Goal: Information Seeking & Learning: Learn about a topic

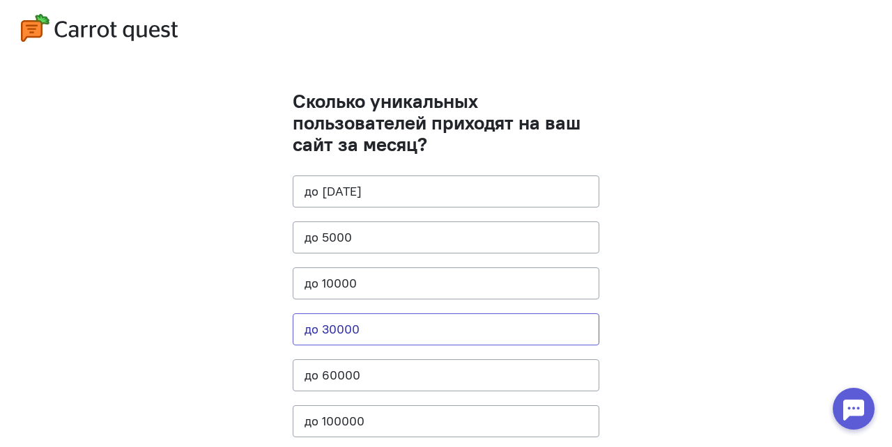
click at [318, 325] on button "до 30000" at bounding box center [446, 329] width 307 height 32
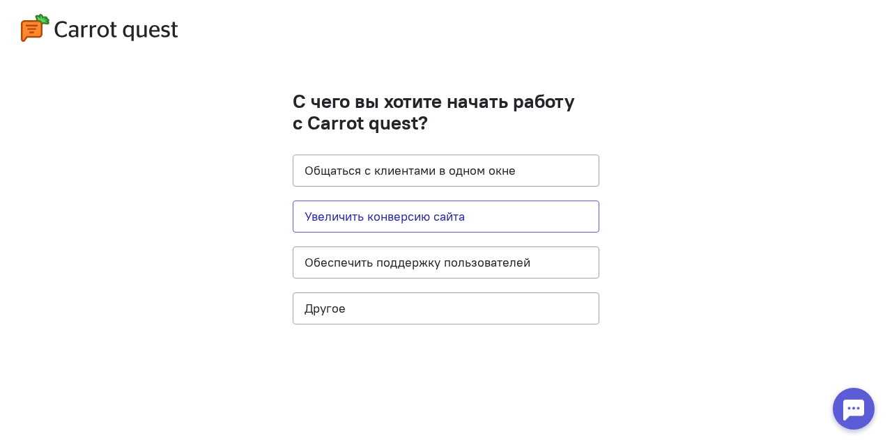
click at [423, 224] on button "Увеличить конверсию сайта" at bounding box center [446, 217] width 307 height 32
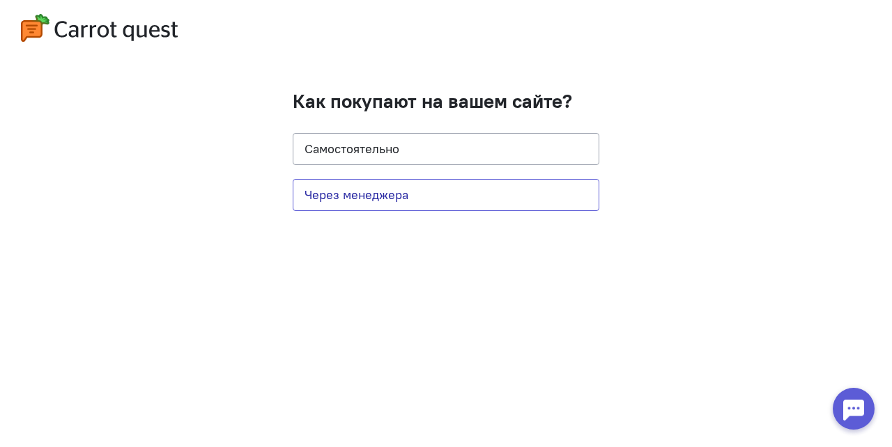
click at [435, 193] on button "Через менеджера" at bounding box center [446, 195] width 307 height 32
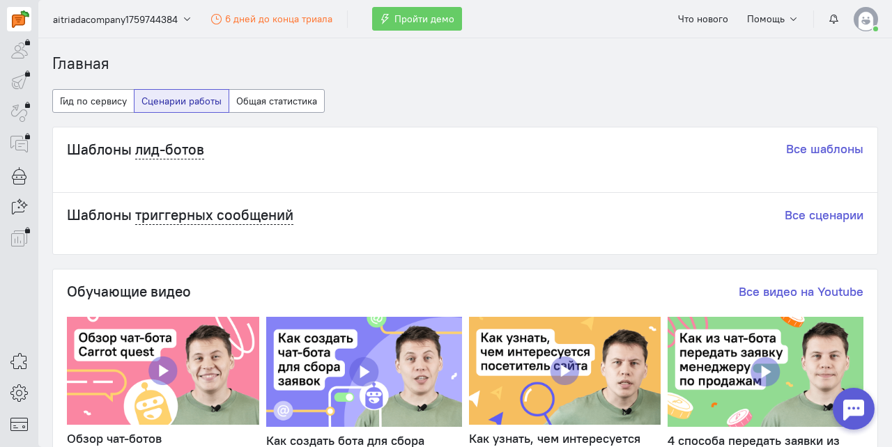
click at [438, 197] on div "Шаблоны триггерных сообщений Все сценарии" at bounding box center [465, 223] width 824 height 61
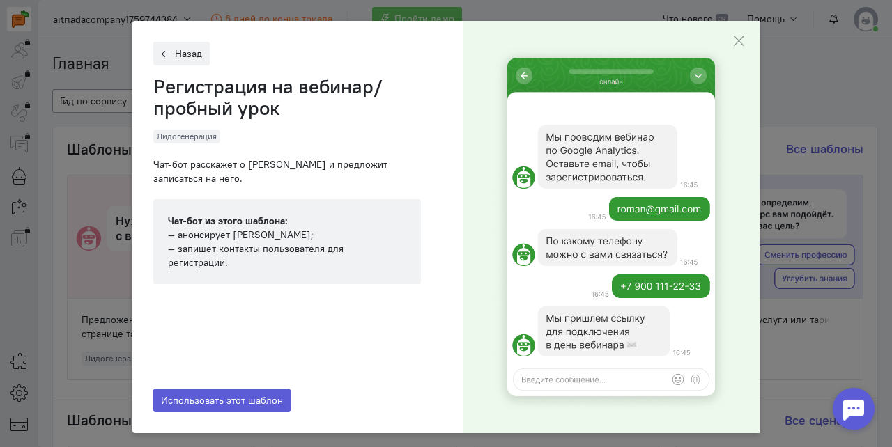
click at [729, 44] on cq-close-active-modal-feature at bounding box center [739, 41] width 42 height 40
click at [734, 43] on icon "button" at bounding box center [738, 41] width 14 height 14
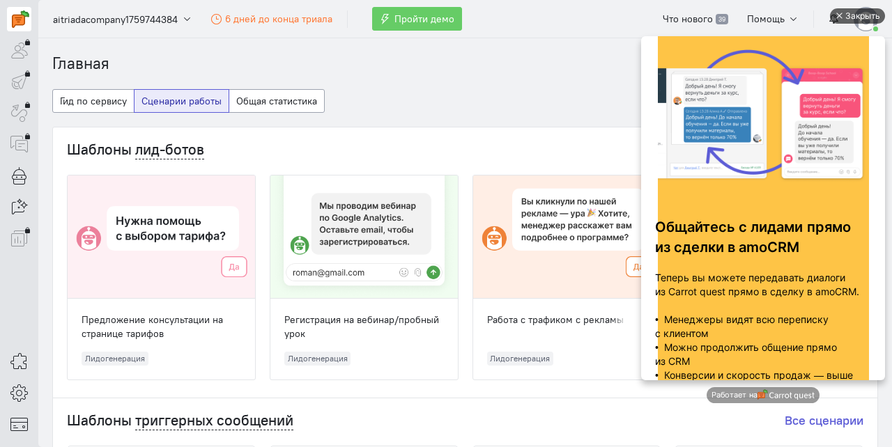
click at [851, 21] on div "Закрыть" at bounding box center [862, 15] width 35 height 15
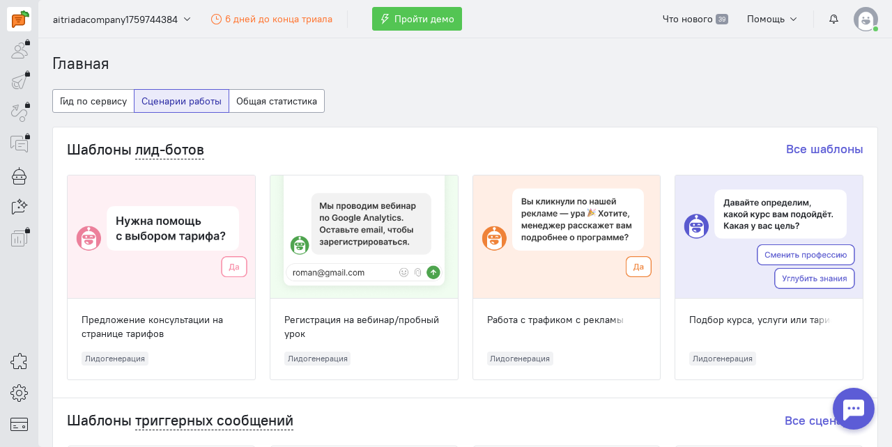
click at [409, 20] on span "Пройти демо" at bounding box center [424, 19] width 60 height 13
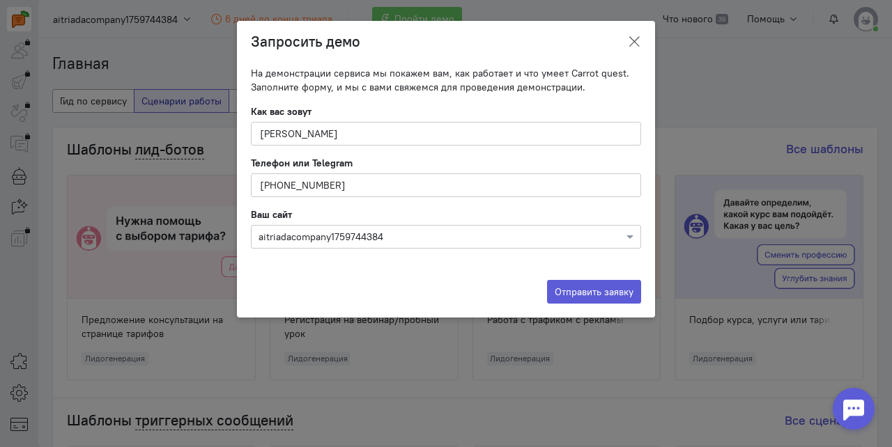
click at [642, 39] on button at bounding box center [634, 42] width 42 height 33
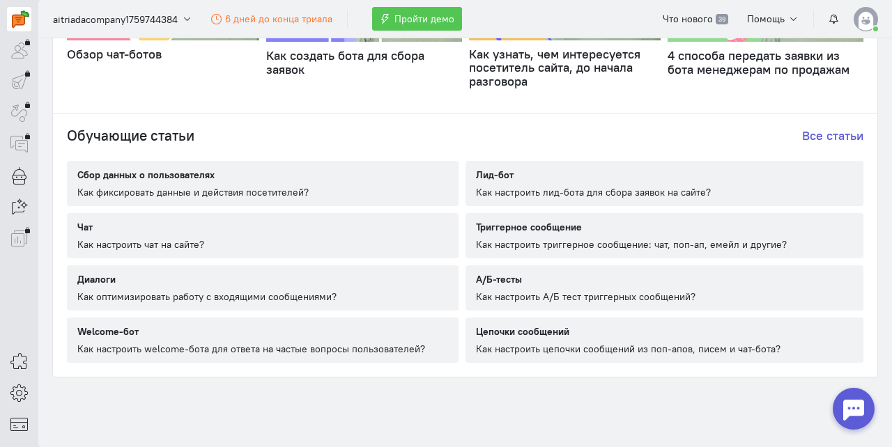
scroll to position [819, 0]
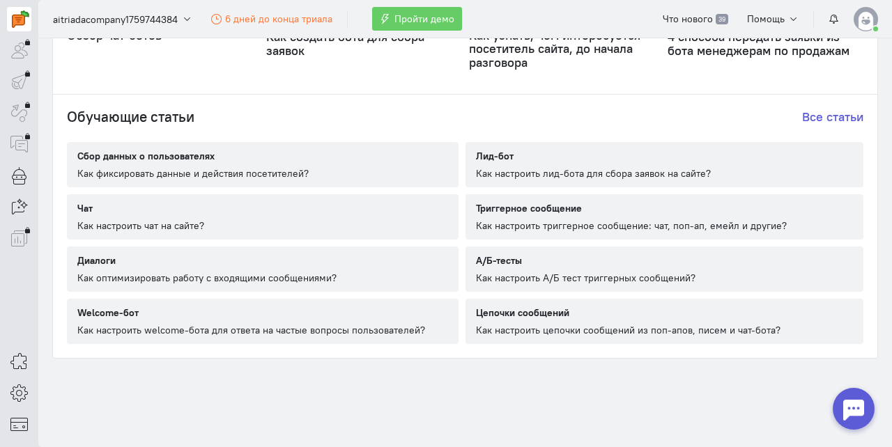
click at [199, 167] on div "Как фиксировать данные и действия посетителей?" at bounding box center [192, 174] width 231 height 14
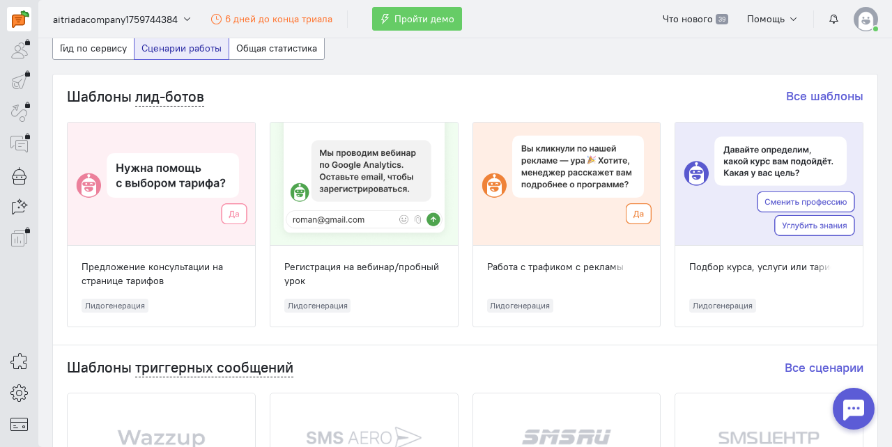
scroll to position [0, 0]
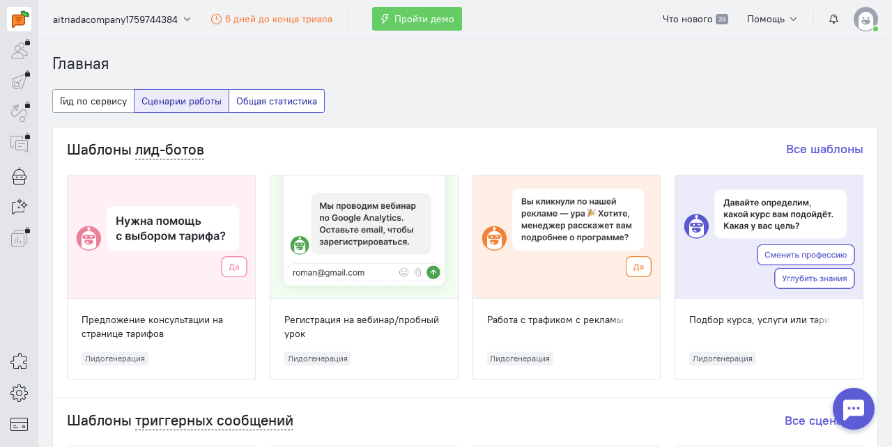
click at [291, 105] on button "Общая статистика" at bounding box center [277, 101] width 96 height 24
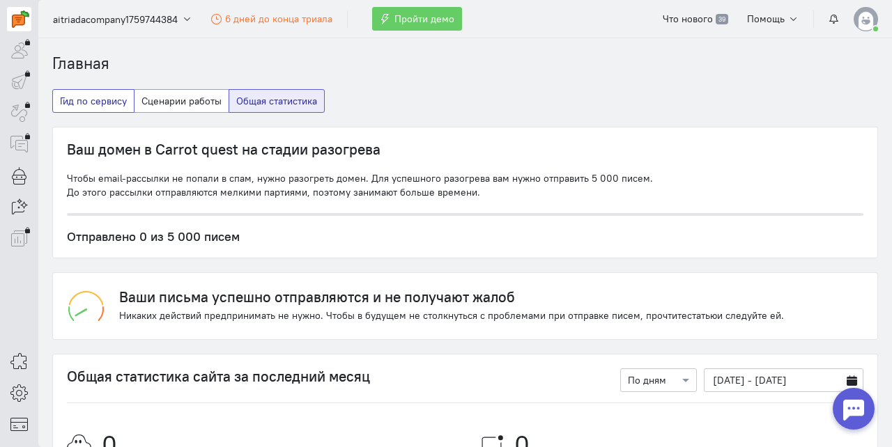
click at [124, 102] on button "Гид по сервису" at bounding box center [93, 101] width 82 height 24
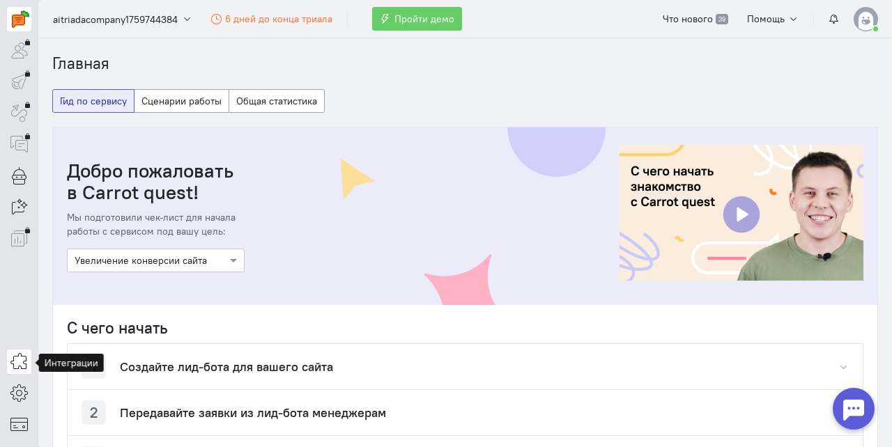
click at [20, 363] on icon at bounding box center [18, 361] width 17 height 17
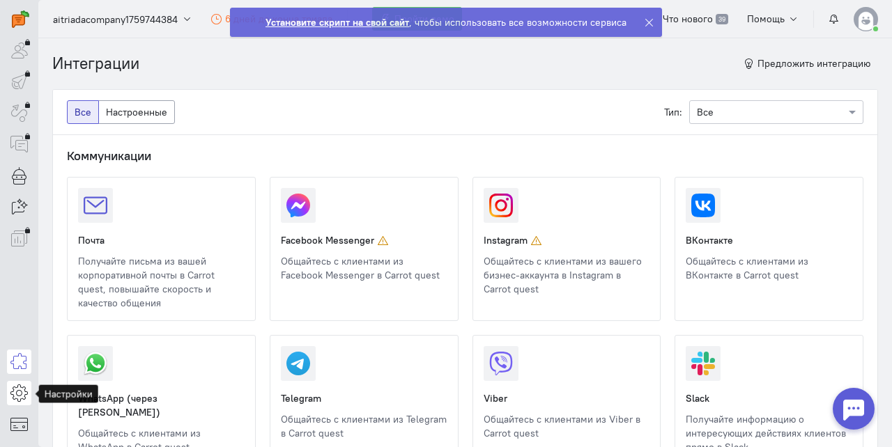
click at [9, 392] on link at bounding box center [19, 393] width 24 height 24
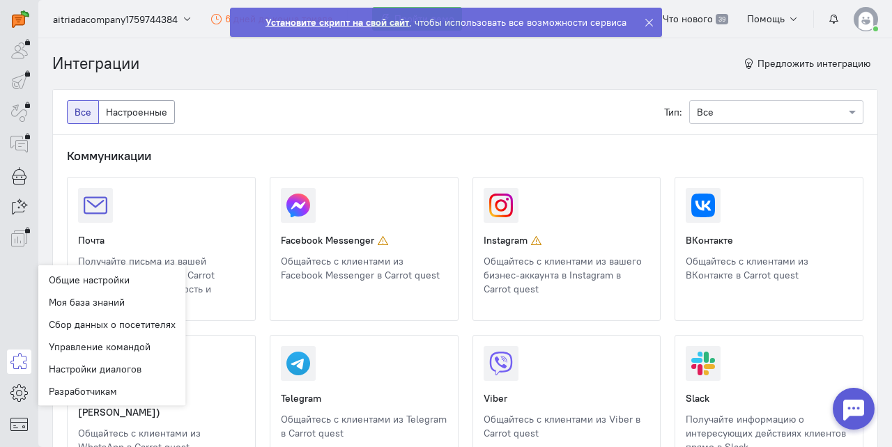
click at [646, 22] on icon at bounding box center [649, 22] width 10 height 10
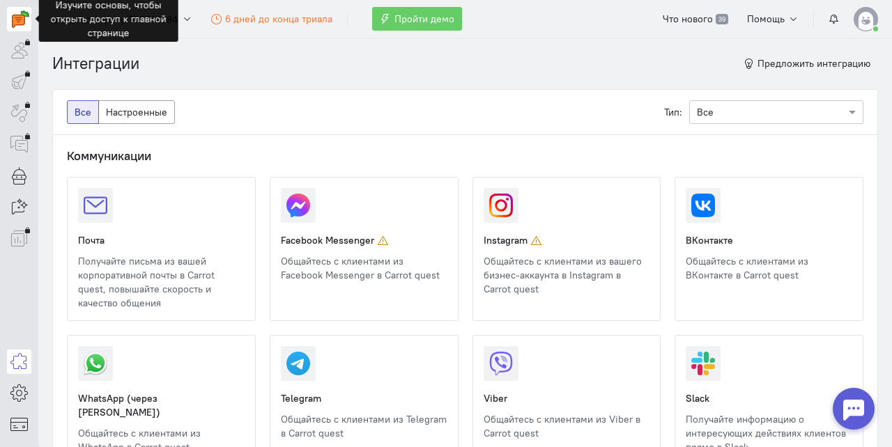
click at [10, 26] on link at bounding box center [19, 19] width 24 height 24
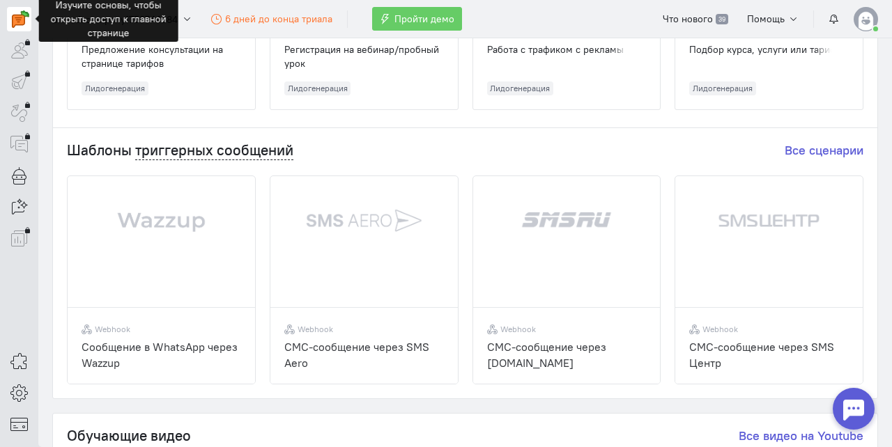
scroll to position [217, 0]
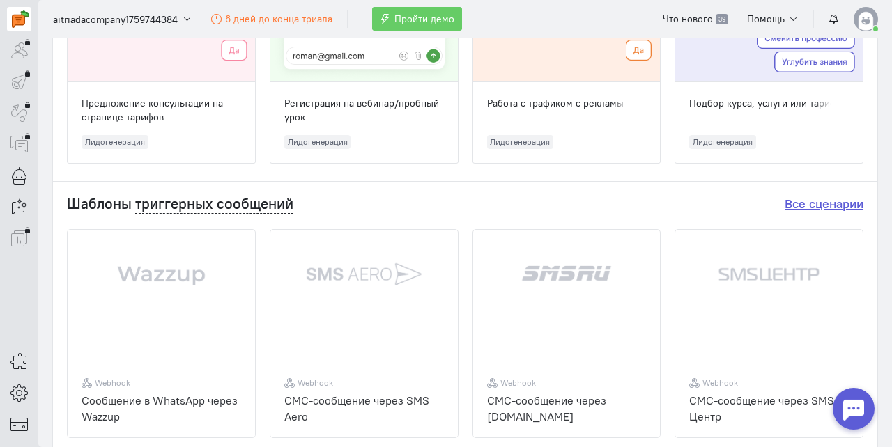
click at [791, 199] on link "Все сценарии" at bounding box center [823, 204] width 79 height 16
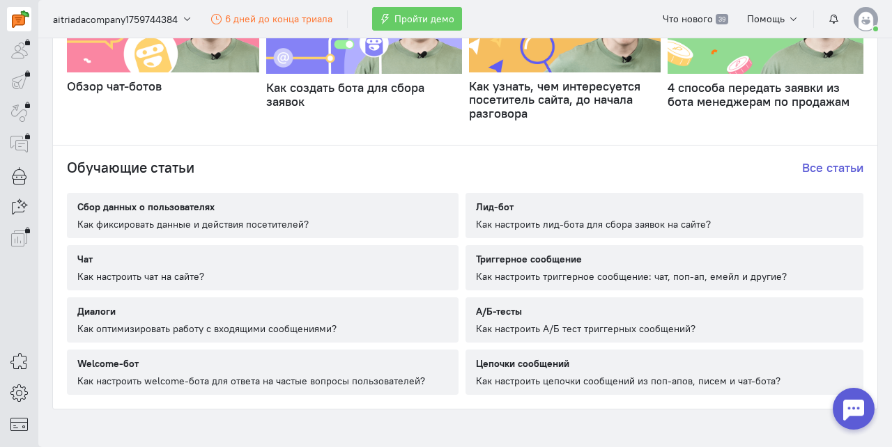
scroll to position [743, 0]
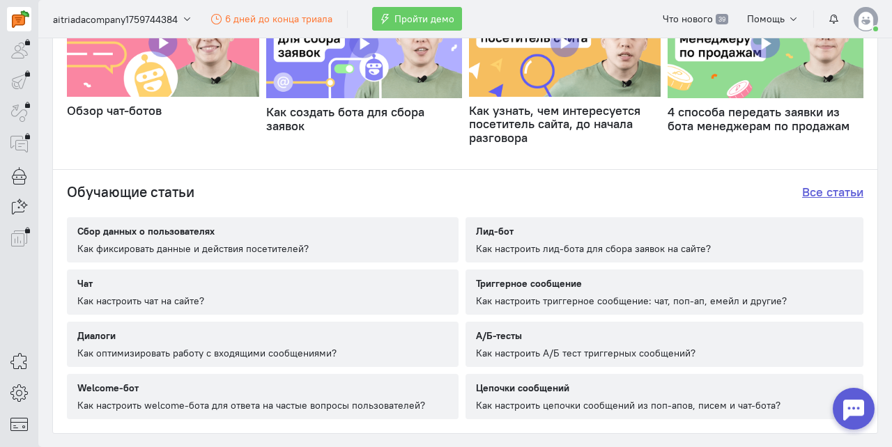
click at [837, 194] on h4 "Все статьи" at bounding box center [832, 192] width 61 height 14
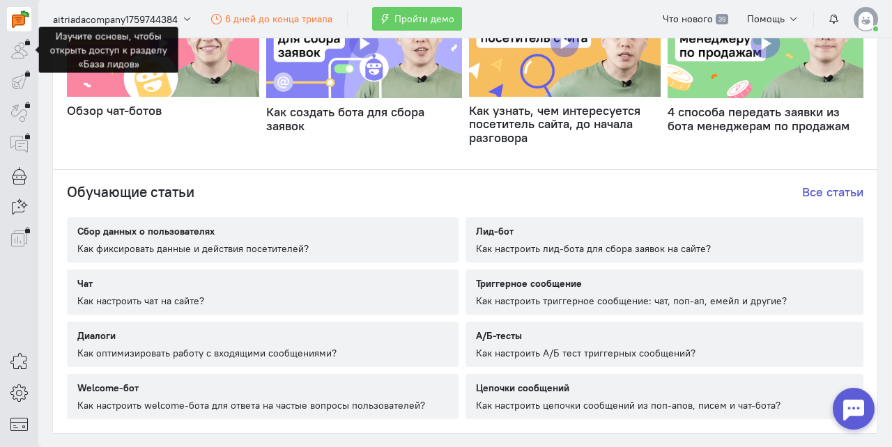
click at [16, 44] on div at bounding box center [19, 50] width 24 height 24
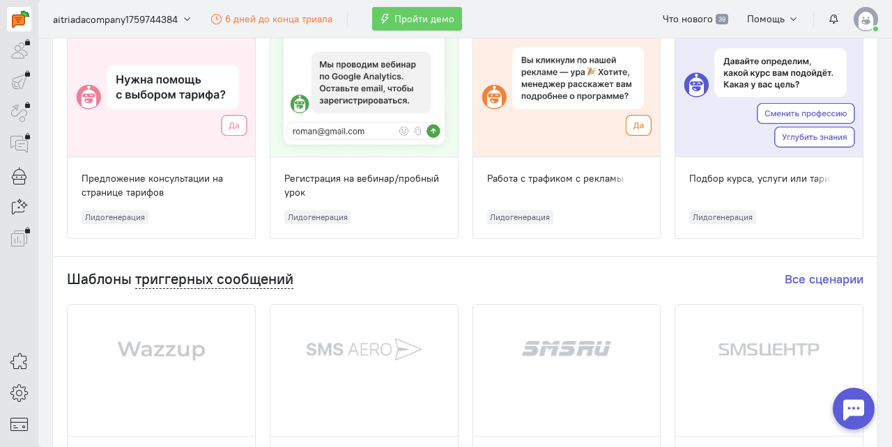
scroll to position [0, 0]
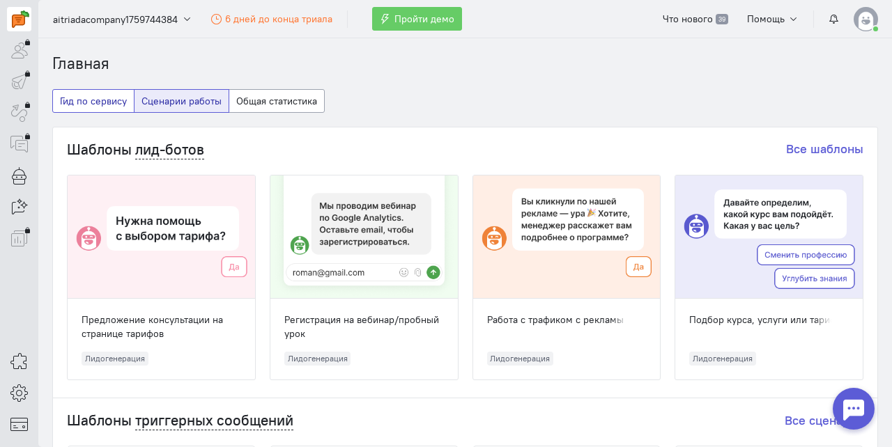
click at [104, 105] on button "Гид по сервису" at bounding box center [93, 101] width 82 height 24
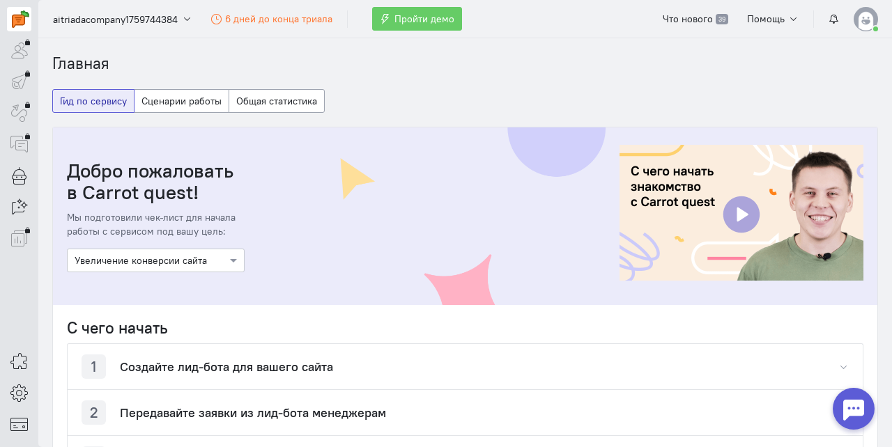
click at [730, 265] on img at bounding box center [741, 213] width 244 height 136
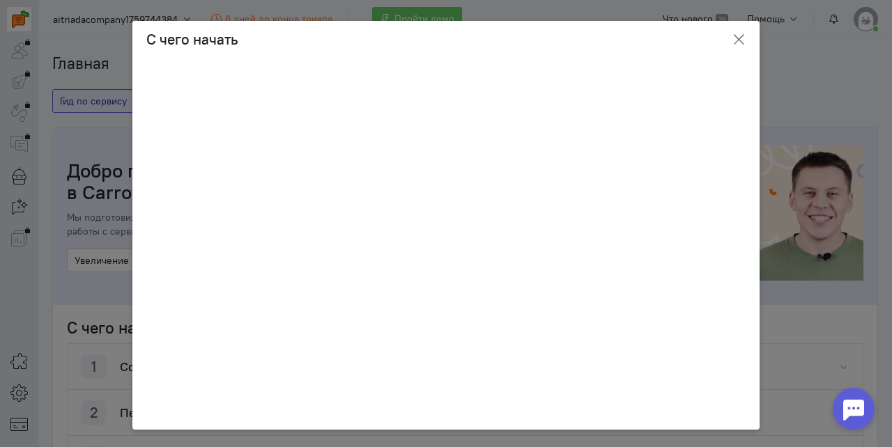
click at [739, 38] on icon "button" at bounding box center [738, 40] width 14 height 14
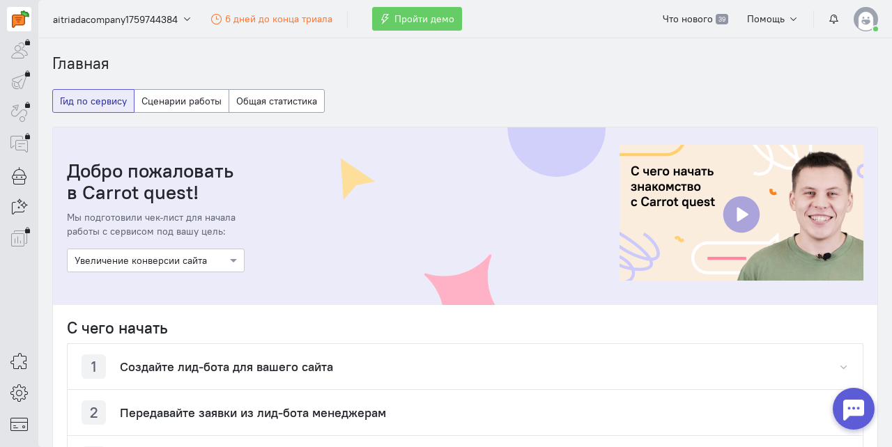
click at [739, 229] on img at bounding box center [741, 213] width 244 height 136
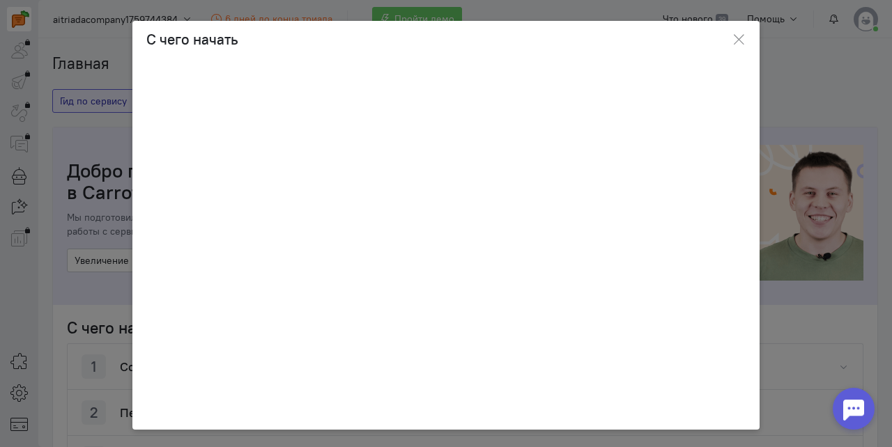
click at [756, 228] on div at bounding box center [445, 233] width 627 height 351
click at [789, 224] on ngb-modal-window "С чего начать" at bounding box center [446, 223] width 892 height 447
